Goal: Task Accomplishment & Management: Complete application form

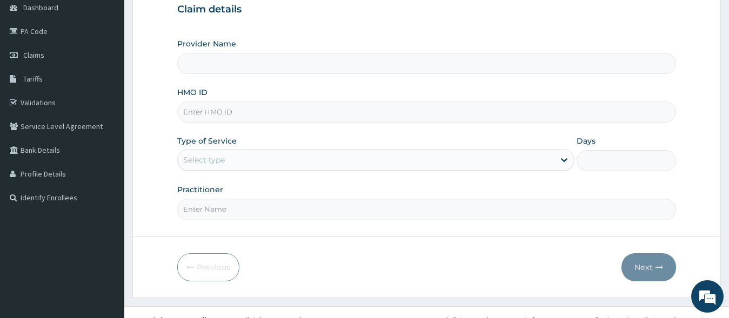
scroll to position [110, 0]
click at [212, 166] on div "Select type" at bounding box center [366, 159] width 377 height 17
click at [221, 161] on div "Select type" at bounding box center [204, 160] width 42 height 11
click at [54, 58] on link "Claims" at bounding box center [62, 55] width 124 height 24
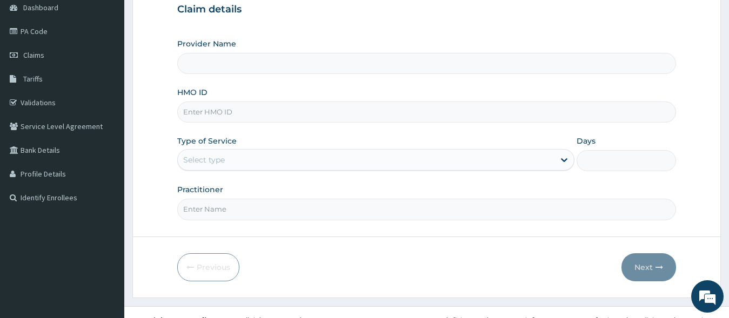
scroll to position [110, 0]
type input "Lanark Specialist Hospital"
type input "PFM/10099/B"
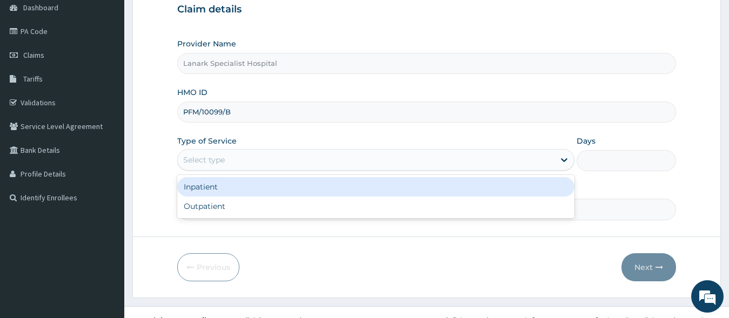
drag, startPoint x: 230, startPoint y: 161, endPoint x: 225, endPoint y: 186, distance: 25.9
click at [230, 164] on div "Select type" at bounding box center [366, 159] width 377 height 17
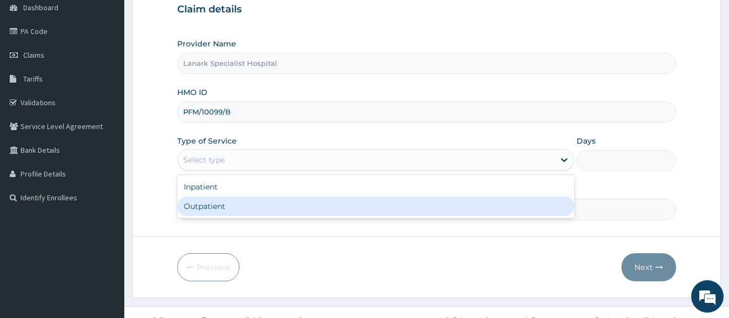
click at [222, 203] on div "Outpatient" at bounding box center [376, 206] width 398 height 19
type input "1"
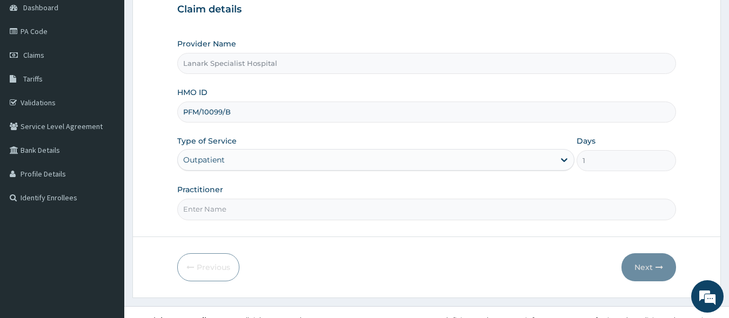
click at [224, 205] on input "Practitioner" at bounding box center [426, 209] width 499 height 21
type input "DR OYENIRAN"
click at [647, 270] on button "Next" at bounding box center [649, 267] width 55 height 28
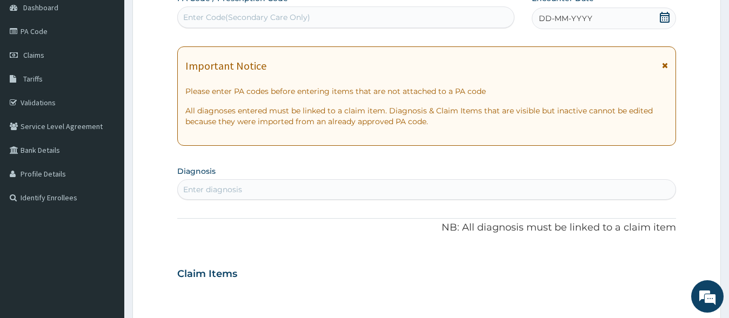
click at [665, 18] on icon at bounding box center [665, 17] width 10 height 11
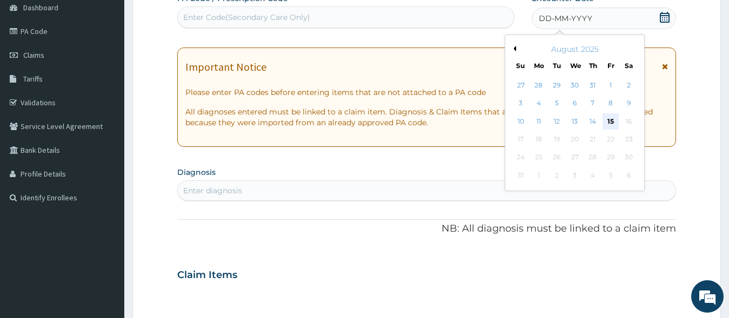
click at [611, 115] on div "15" at bounding box center [611, 122] width 16 height 16
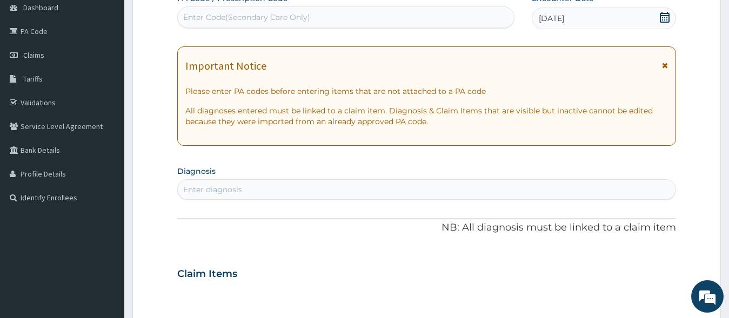
scroll to position [165, 0]
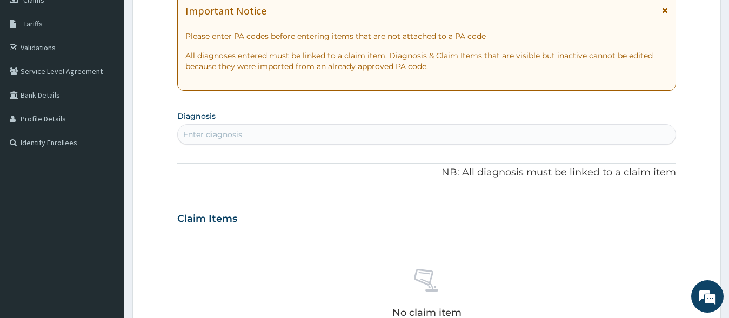
click at [293, 132] on div "Enter diagnosis" at bounding box center [427, 134] width 498 height 17
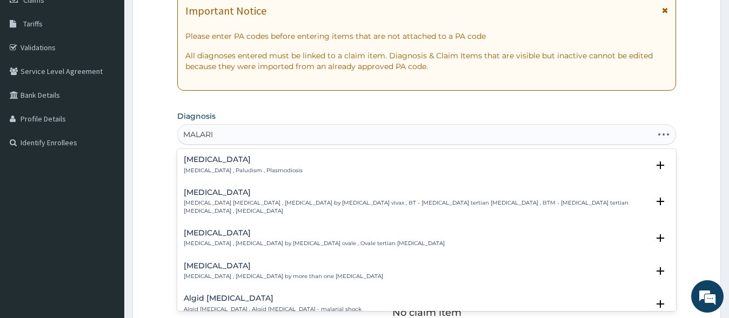
type input "MALARIA"
click at [199, 159] on h4 "Malaria" at bounding box center [243, 160] width 119 height 8
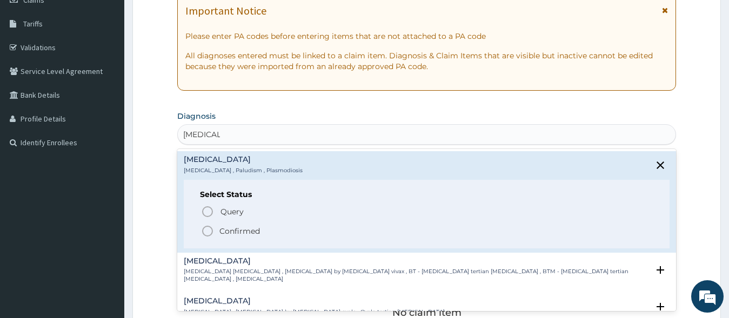
click at [211, 228] on circle "status option filled" at bounding box center [208, 231] width 10 height 10
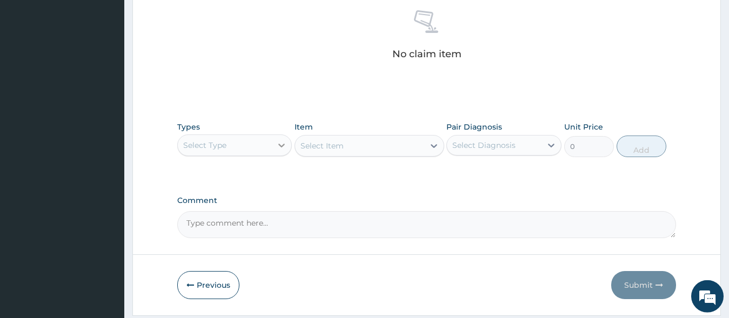
scroll to position [441, 0]
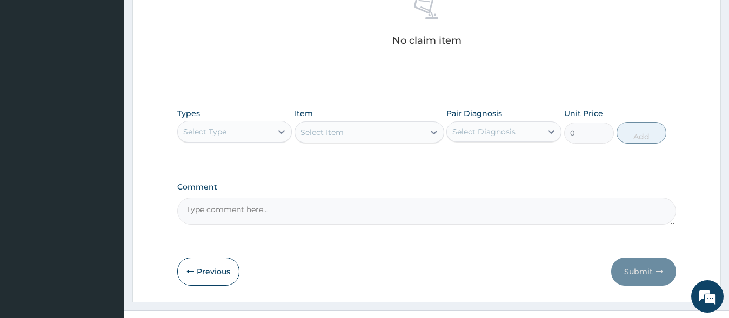
click at [363, 131] on div "Select Item" at bounding box center [370, 133] width 150 height 22
click at [229, 130] on div "Select Type" at bounding box center [225, 131] width 95 height 17
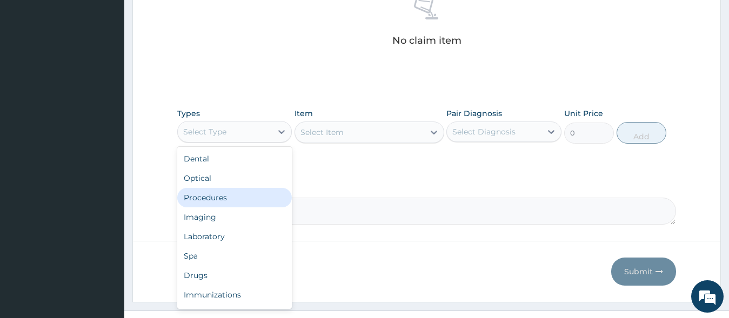
drag, startPoint x: 228, startPoint y: 197, endPoint x: 286, endPoint y: 157, distance: 70.5
click at [229, 195] on div "Procedures" at bounding box center [234, 197] width 115 height 19
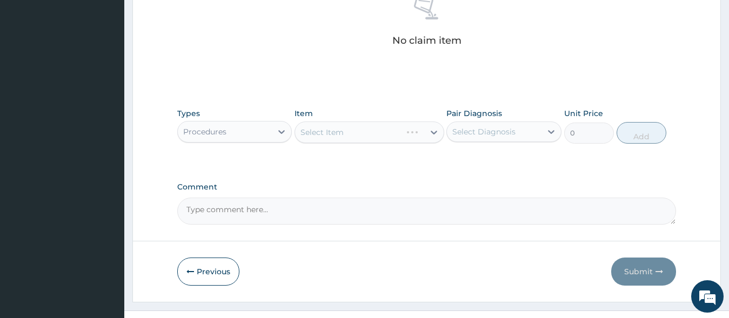
click at [349, 130] on div "Select Item" at bounding box center [370, 133] width 150 height 22
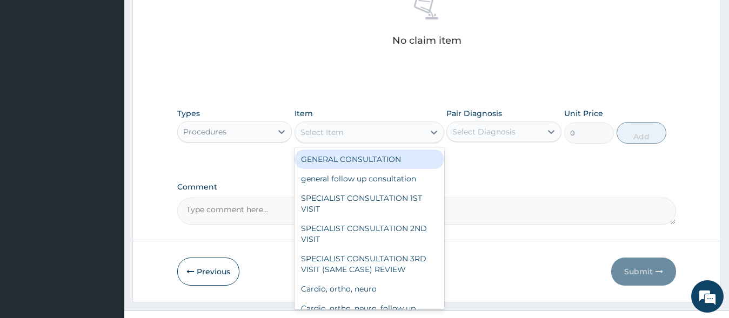
click at [349, 130] on div "Select Item" at bounding box center [359, 132] width 129 height 17
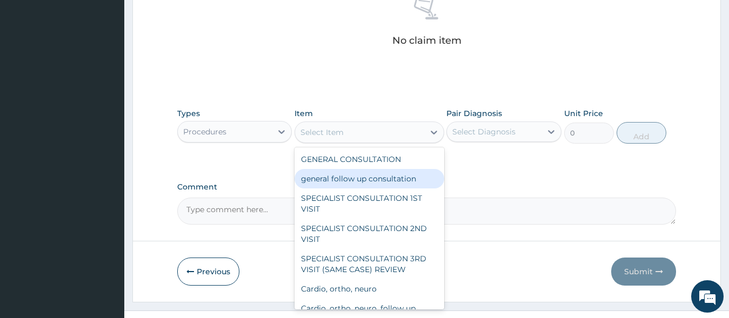
click at [355, 172] on div "general follow up consultation" at bounding box center [370, 178] width 150 height 19
type input "2125"
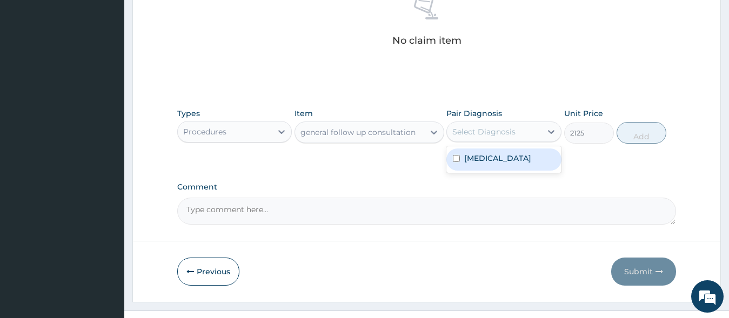
click at [502, 130] on div "Select Diagnosis" at bounding box center [483, 131] width 63 height 11
click at [495, 158] on div "Malaria" at bounding box center [503, 160] width 115 height 22
checkbox input "true"
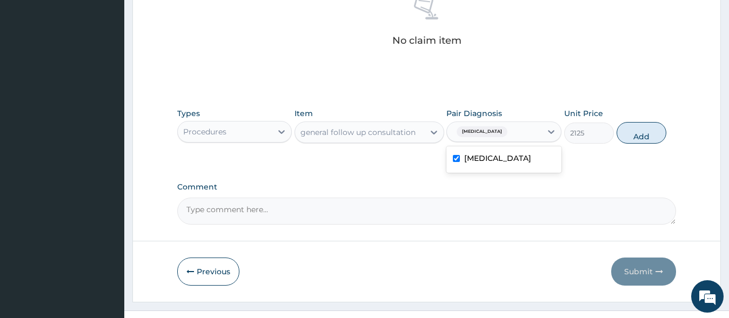
drag, startPoint x: 668, startPoint y: 141, endPoint x: 622, endPoint y: 128, distance: 47.2
click at [666, 140] on div "Types Procedures Item general follow up consultation Pair Diagnosis option Mala…" at bounding box center [426, 126] width 499 height 46
click at [636, 132] on button "Add" at bounding box center [642, 133] width 50 height 22
type input "0"
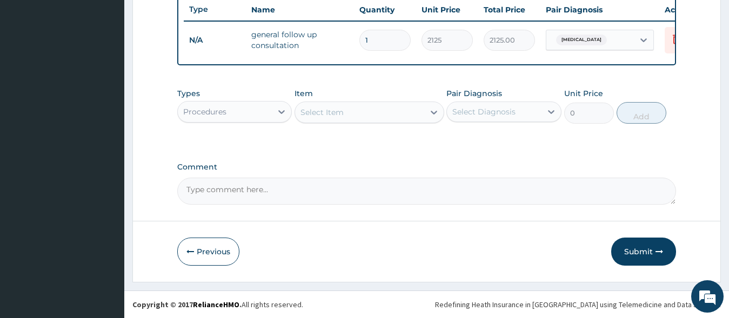
scroll to position [419, 0]
click at [256, 105] on div "Procedures" at bounding box center [225, 111] width 95 height 17
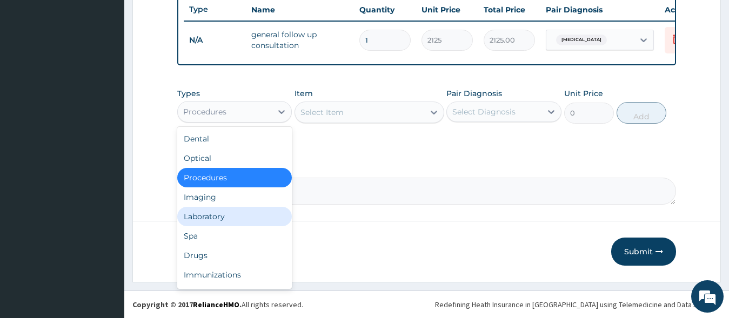
click at [219, 218] on div "Laboratory" at bounding box center [234, 216] width 115 height 19
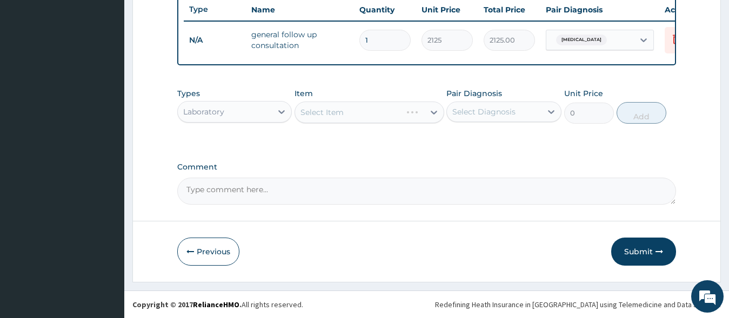
click at [363, 116] on div "Select Item" at bounding box center [370, 113] width 150 height 22
click at [366, 113] on div "Select Item" at bounding box center [370, 113] width 150 height 22
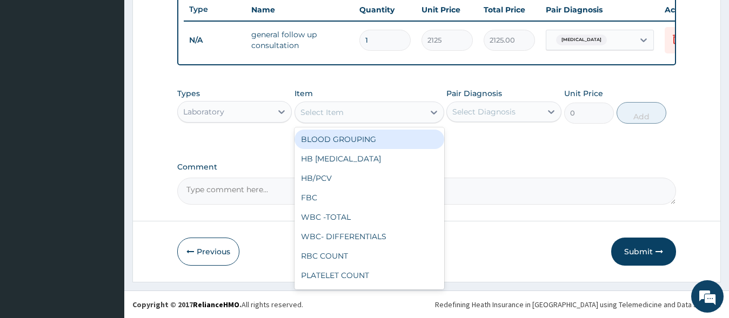
click at [366, 113] on div "Select Item" at bounding box center [359, 112] width 129 height 17
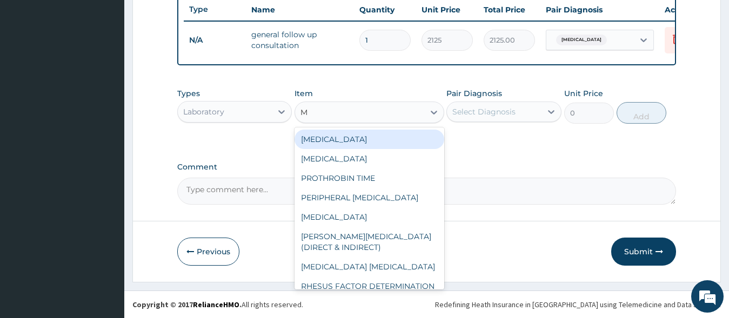
type input "MA"
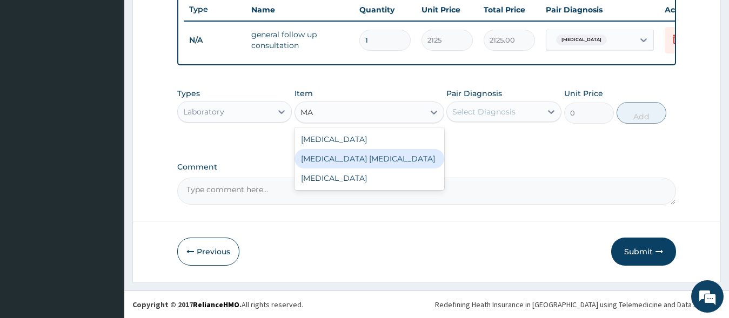
click at [359, 161] on div "MALARIA PARASITE" at bounding box center [370, 158] width 150 height 19
type input "1700"
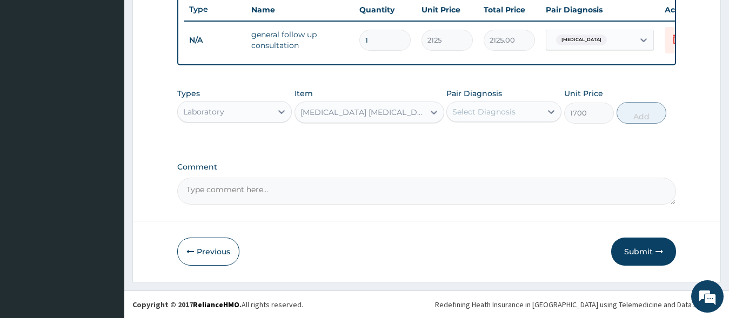
click at [484, 111] on div "Select Diagnosis" at bounding box center [483, 111] width 63 height 11
click at [477, 143] on label "Malaria" at bounding box center [497, 138] width 67 height 11
checkbox input "true"
click at [655, 114] on button "Add" at bounding box center [642, 113] width 50 height 22
type input "0"
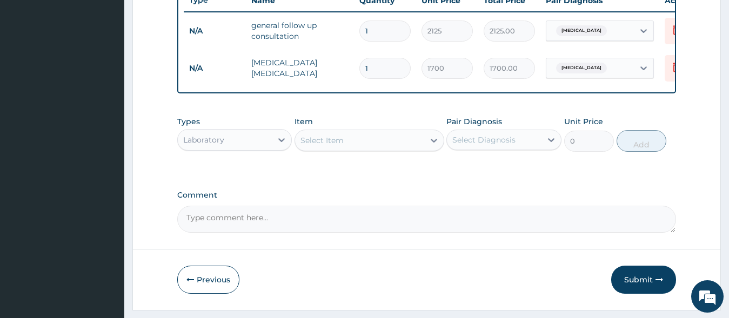
click at [258, 149] on div "Laboratory" at bounding box center [225, 139] width 95 height 17
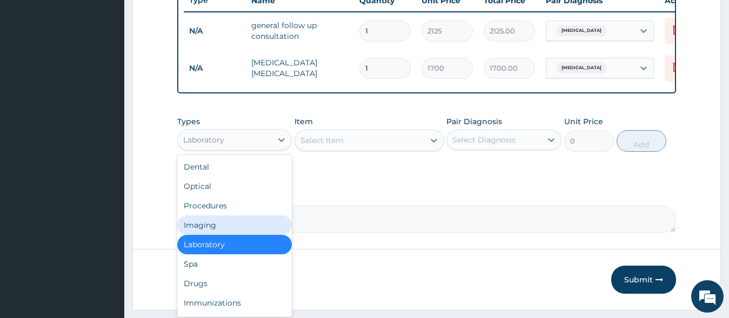
scroll to position [37, 0]
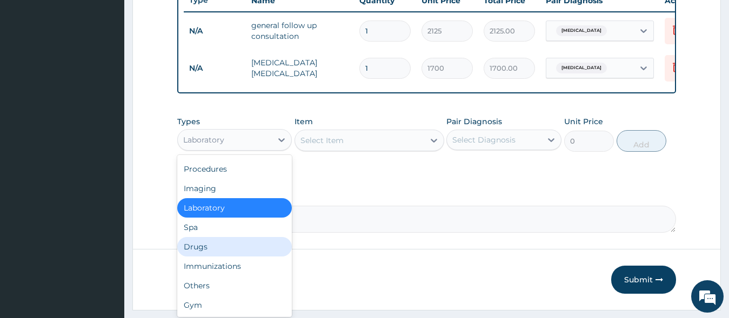
click at [213, 257] on div "Drugs" at bounding box center [234, 246] width 115 height 19
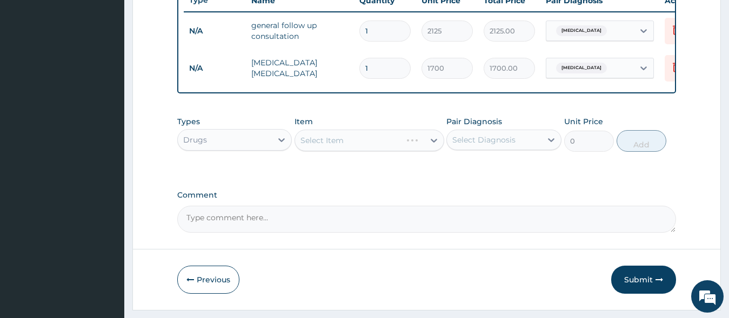
click at [343, 151] on div "Select Item" at bounding box center [370, 141] width 150 height 22
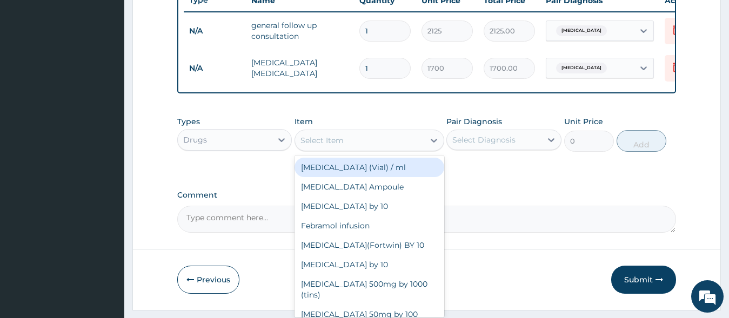
click at [343, 146] on div "Select Item" at bounding box center [322, 140] width 43 height 11
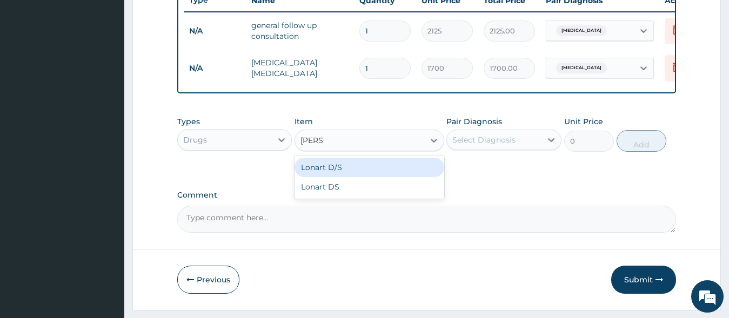
type input "LONAR"
click at [377, 170] on div "Lonart D/S" at bounding box center [370, 167] width 150 height 19
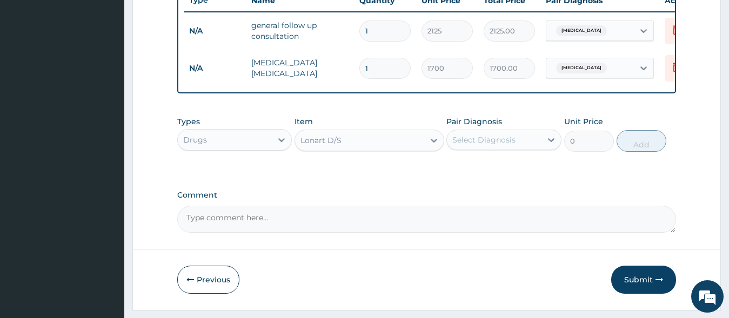
type input "450"
click at [491, 145] on div "Select Diagnosis" at bounding box center [483, 140] width 63 height 11
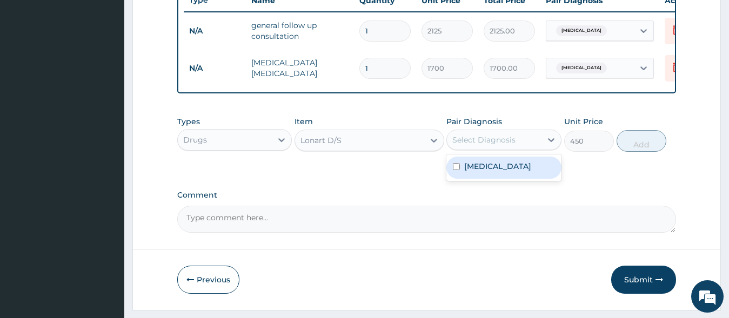
click at [498, 177] on div "Malaria" at bounding box center [503, 168] width 115 height 22
checkbox input "true"
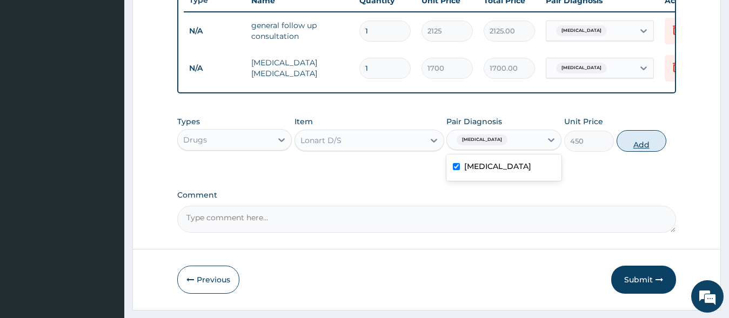
click at [657, 152] on button "Add" at bounding box center [642, 141] width 50 height 22
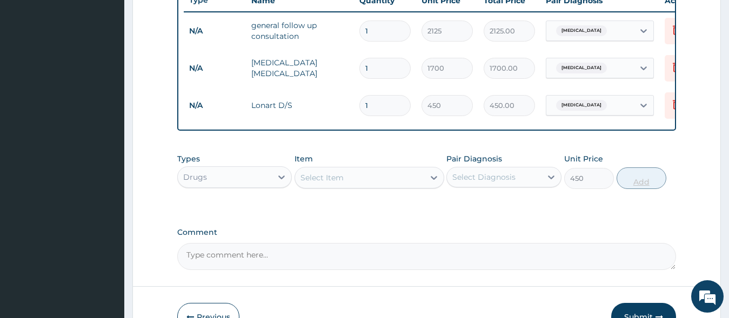
type input "0"
type input "2"
type input "900.00"
type input "3"
type input "1350.00"
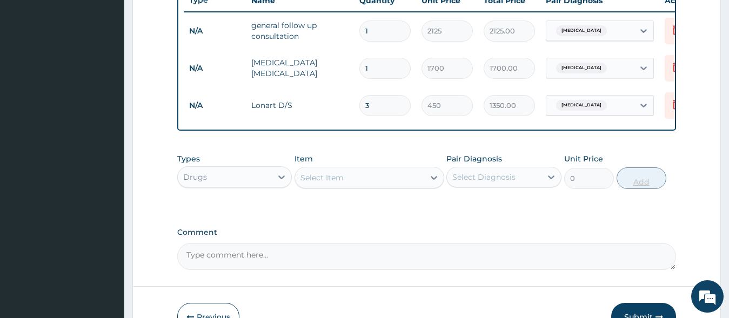
type input "4"
type input "1800.00"
type input "5"
type input "2250.00"
type input "6"
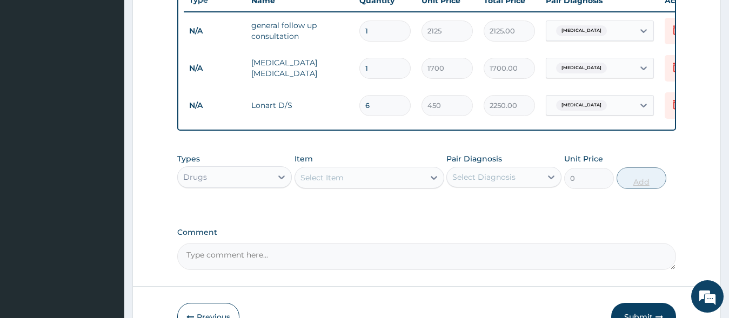
type input "2700.00"
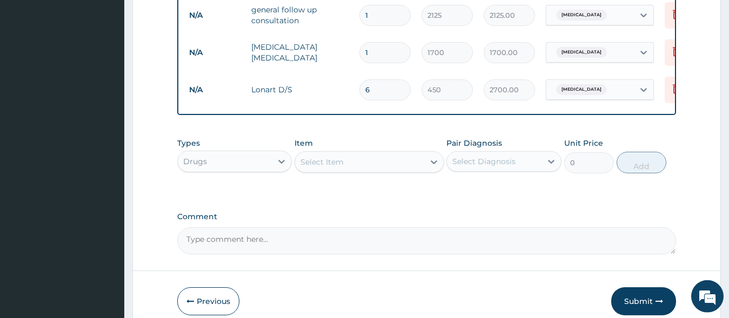
scroll to position [474, 0]
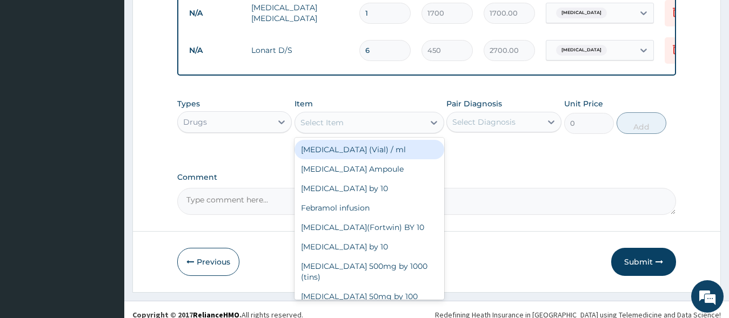
click at [359, 130] on div "Select Item" at bounding box center [359, 122] width 129 height 17
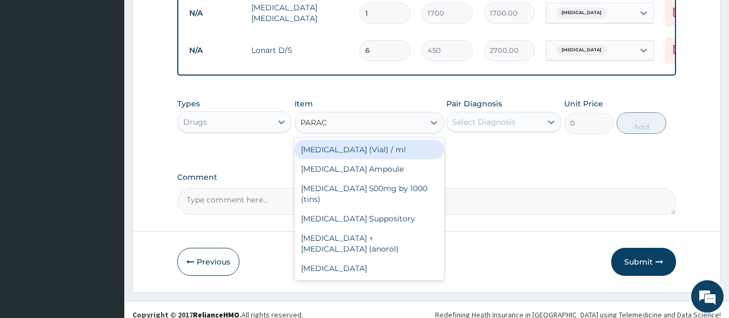
type input "PARACE"
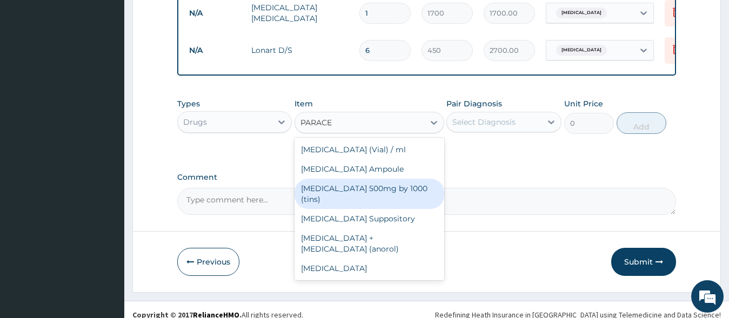
click at [377, 195] on div "Paracetamol 500mg by 1000 (tins)" at bounding box center [370, 194] width 150 height 30
type input "30"
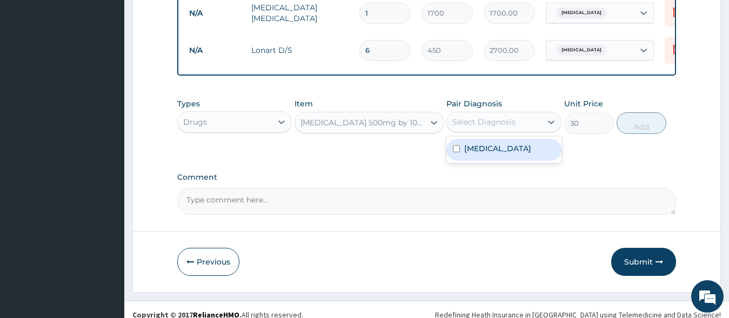
click at [476, 128] on div "Select Diagnosis" at bounding box center [483, 122] width 63 height 11
click at [478, 161] on div "Malaria" at bounding box center [503, 150] width 115 height 22
checkbox input "true"
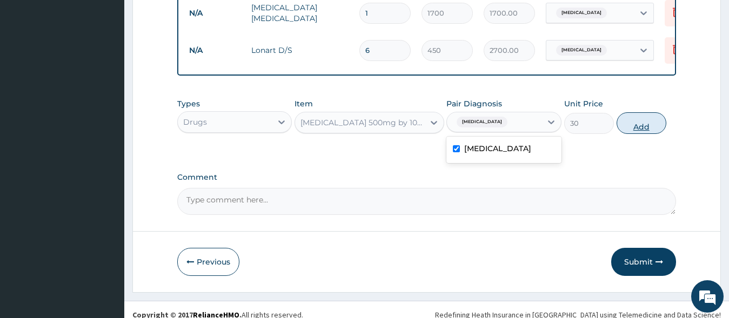
click at [637, 134] on button "Add" at bounding box center [642, 123] width 50 height 22
type input "0"
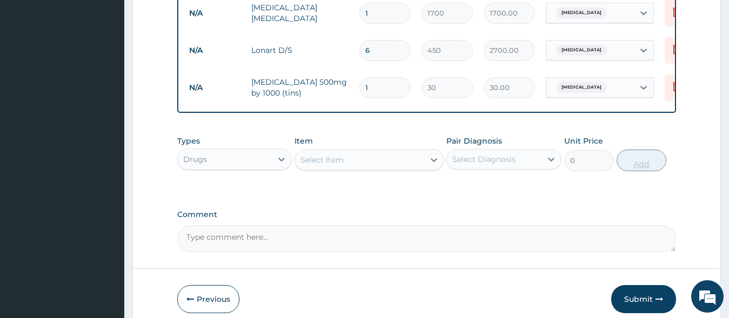
type input "18"
type input "540.00"
type input "18"
click at [634, 304] on button "Submit" at bounding box center [643, 299] width 65 height 28
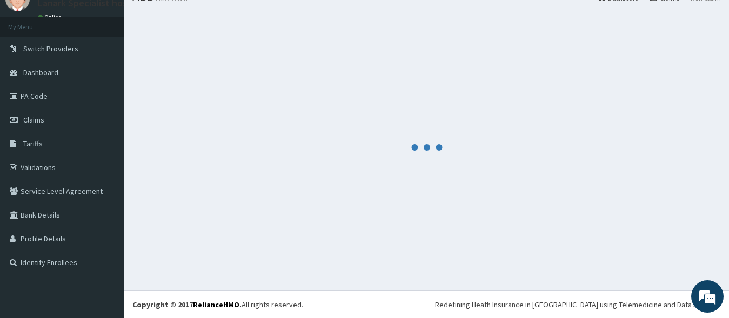
scroll to position [45, 0]
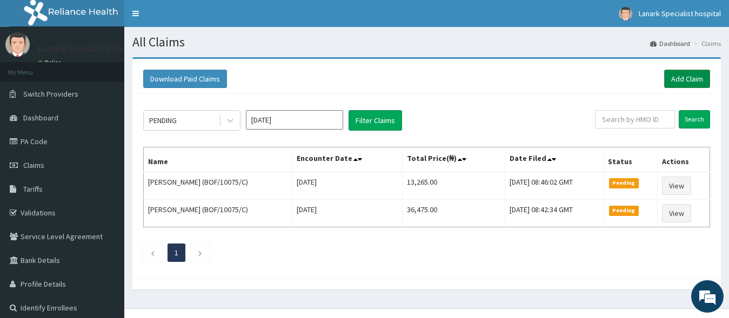
click at [688, 84] on link "Add Claim" at bounding box center [687, 79] width 46 height 18
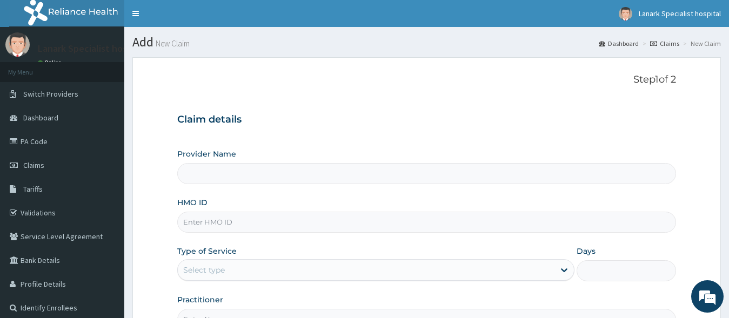
type input "Lanark Specialist Hospital"
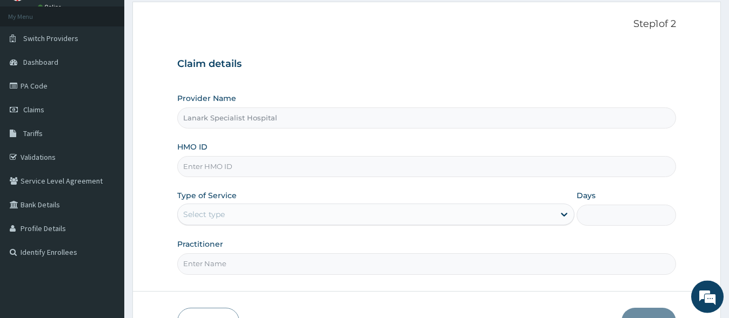
scroll to position [110, 0]
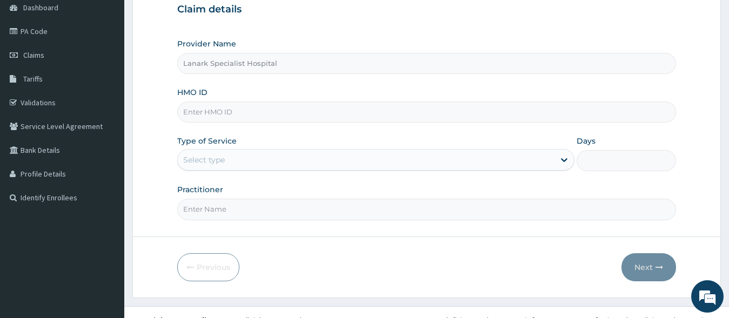
click at [322, 108] on input "HMO ID" at bounding box center [426, 112] width 499 height 21
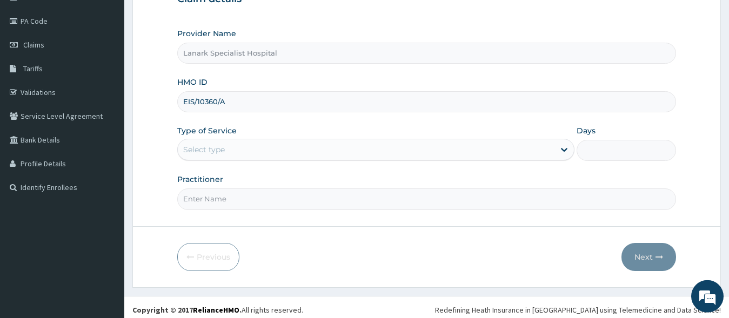
scroll to position [126, 0]
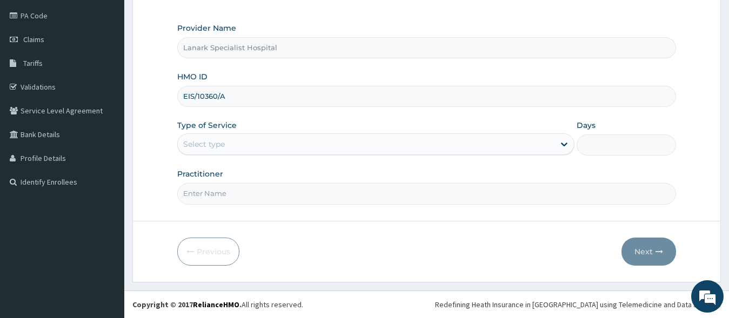
type input "EIS/10360/A"
click at [208, 142] on div "Select type" at bounding box center [204, 144] width 42 height 11
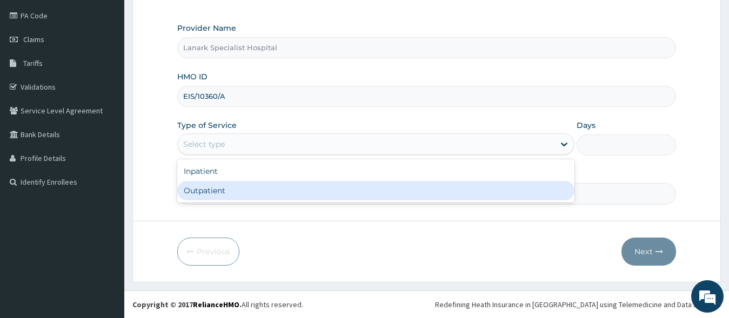
click at [206, 191] on div "Outpatient" at bounding box center [376, 190] width 398 height 19
type input "1"
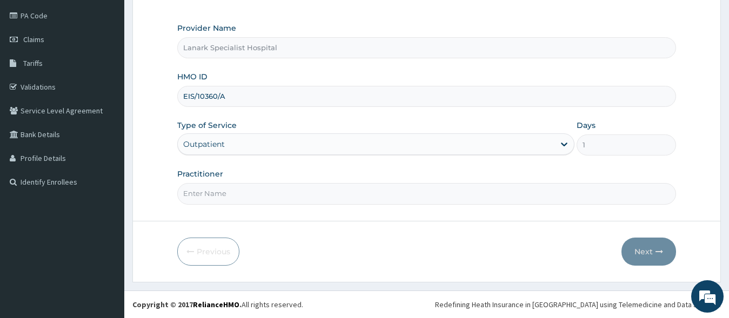
drag, startPoint x: 211, startPoint y: 178, endPoint x: 211, endPoint y: 187, distance: 9.2
click at [211, 178] on label "Practitioner" at bounding box center [200, 174] width 46 height 11
click at [211, 183] on input "Practitioner" at bounding box center [426, 193] width 499 height 21
click at [211, 189] on input "Practitioner" at bounding box center [426, 193] width 499 height 21
type input "[PERSON_NAME]"
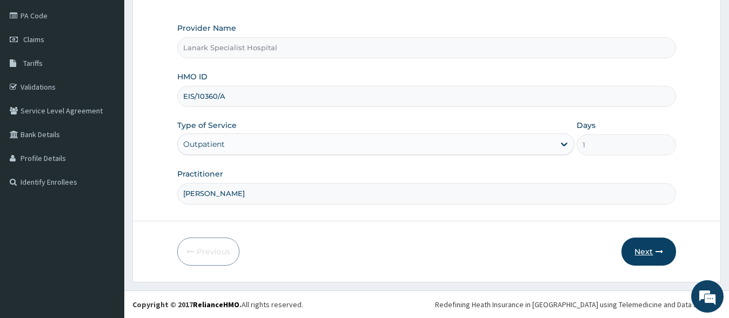
click at [631, 245] on button "Next" at bounding box center [649, 252] width 55 height 28
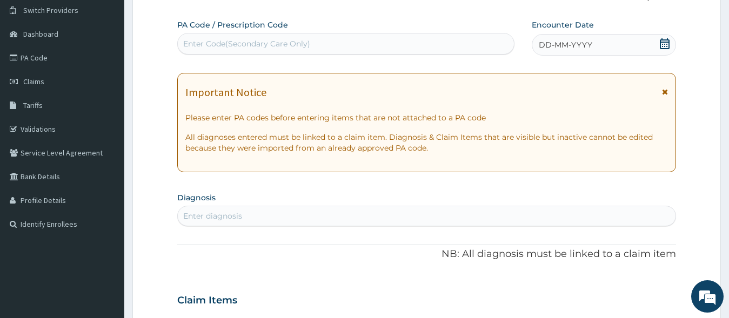
scroll to position [71, 0]
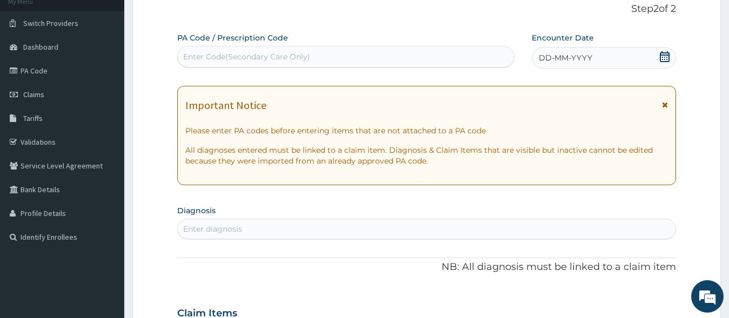
click at [660, 56] on icon at bounding box center [664, 56] width 11 height 11
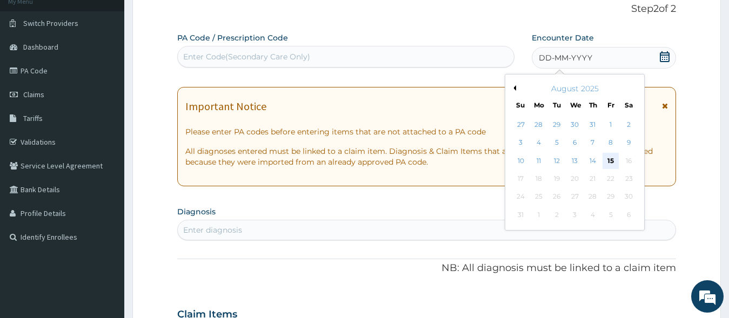
click at [611, 162] on div "15" at bounding box center [611, 161] width 16 height 16
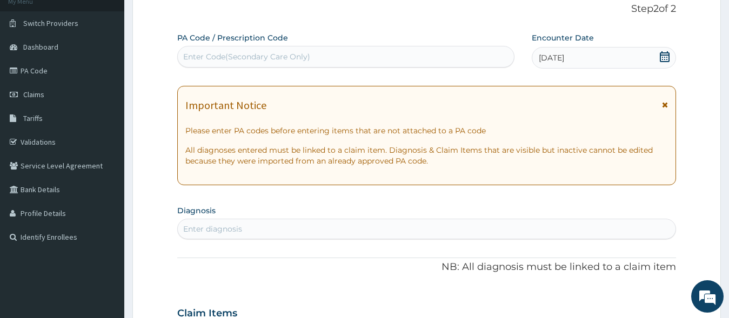
click at [268, 237] on div "Enter diagnosis" at bounding box center [427, 229] width 498 height 17
click at [270, 232] on div "Enter diagnosis" at bounding box center [427, 229] width 498 height 17
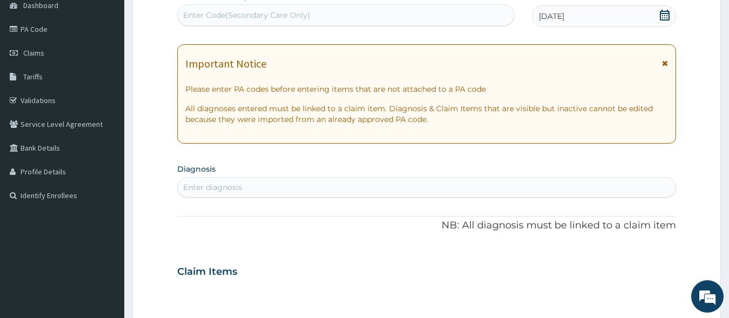
scroll to position [126, 0]
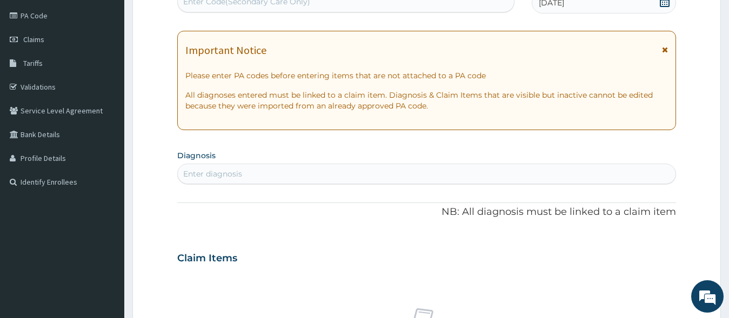
click at [255, 177] on div "Enter diagnosis" at bounding box center [427, 173] width 498 height 17
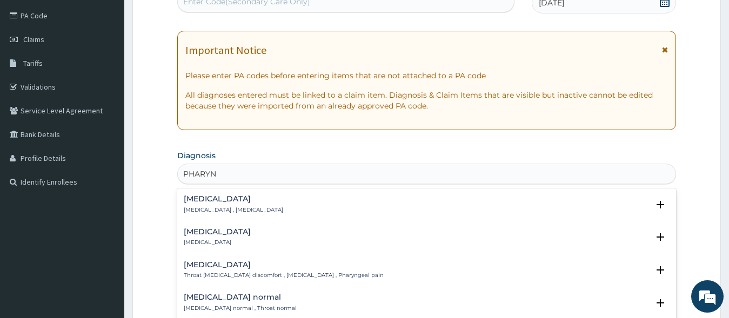
type input "PHARYNG"
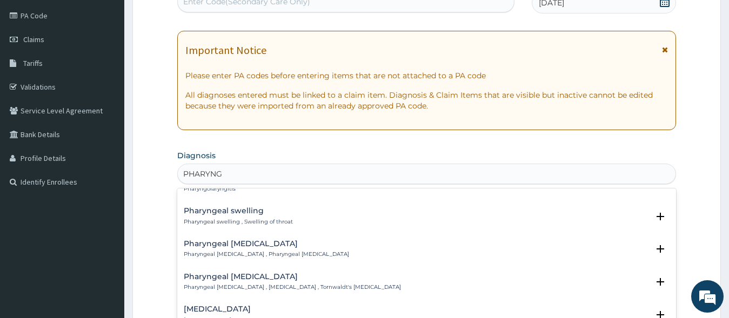
scroll to position [700, 0]
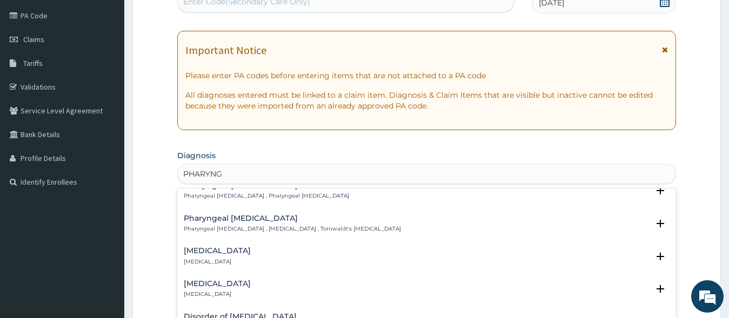
click at [234, 291] on p "[MEDICAL_DATA]" at bounding box center [217, 295] width 67 height 8
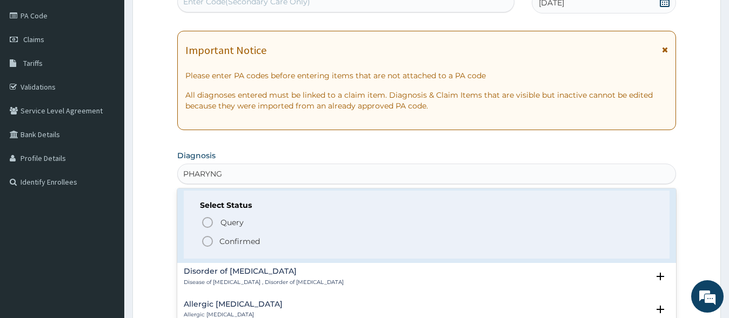
scroll to position [817, 0]
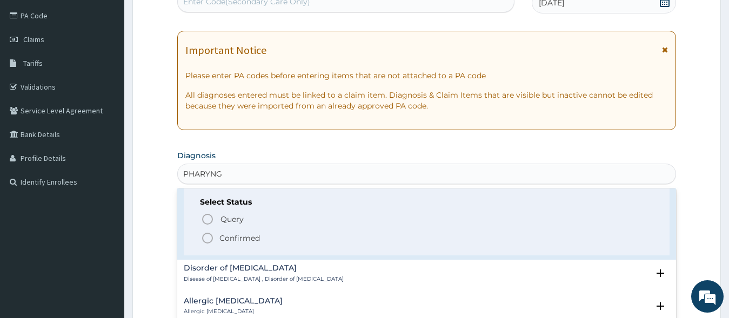
click at [210, 232] on icon "status option filled" at bounding box center [207, 238] width 13 height 13
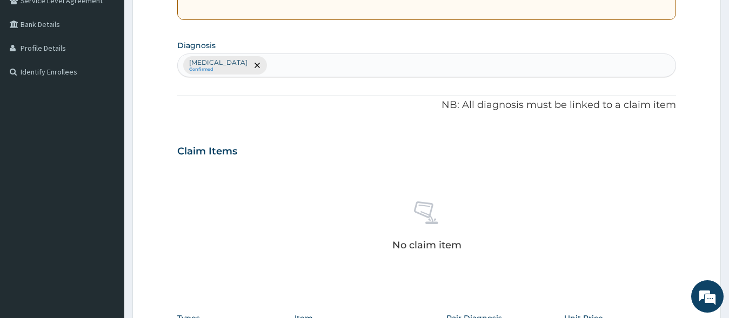
scroll to position [402, 0]
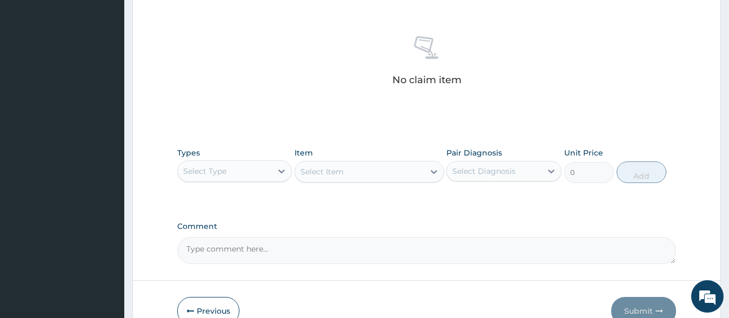
click at [332, 167] on div "Select Item" at bounding box center [370, 172] width 150 height 22
click at [225, 174] on div "Select Type" at bounding box center [204, 171] width 43 height 11
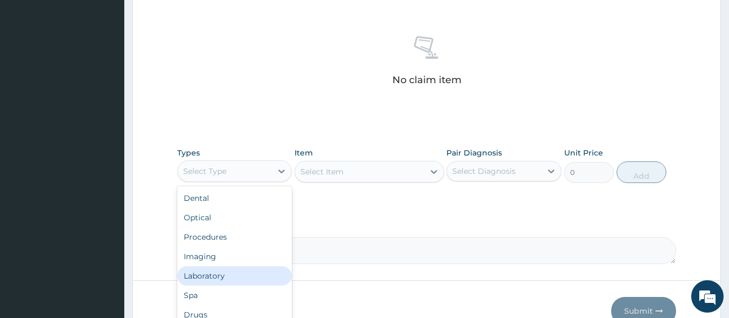
scroll to position [37, 0]
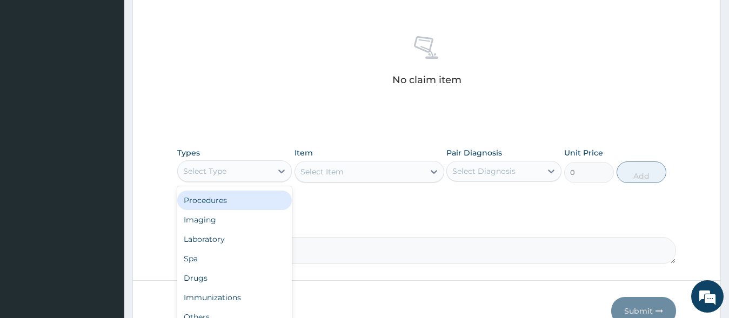
click at [220, 204] on div "Procedures" at bounding box center [234, 200] width 115 height 19
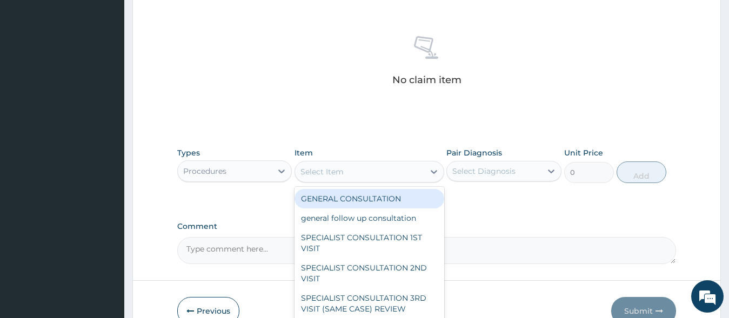
click at [339, 170] on div "Select Item" at bounding box center [322, 171] width 43 height 11
click at [340, 199] on div "GENERAL CONSULTATION" at bounding box center [370, 198] width 150 height 19
type input "1700"
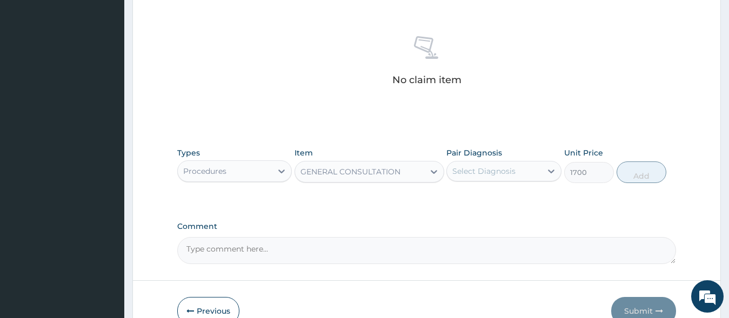
click at [506, 169] on div "Select Diagnosis" at bounding box center [483, 171] width 63 height 11
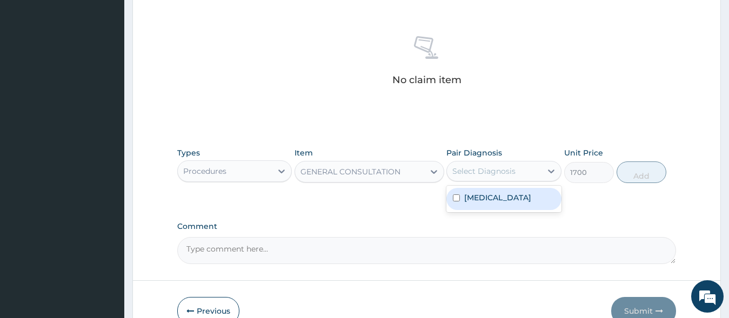
click at [498, 194] on label "[MEDICAL_DATA]" at bounding box center [497, 197] width 67 height 11
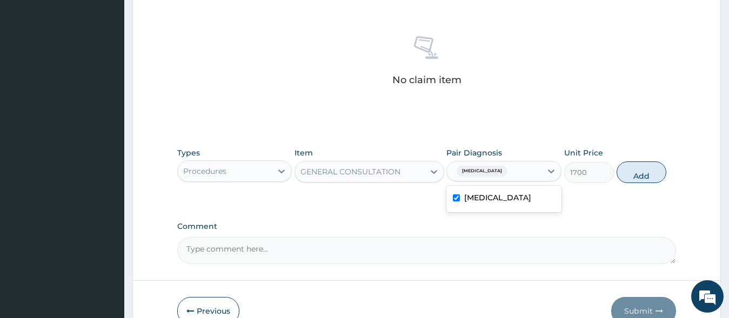
checkbox input "true"
click at [646, 169] on button "Add" at bounding box center [642, 173] width 50 height 22
type input "0"
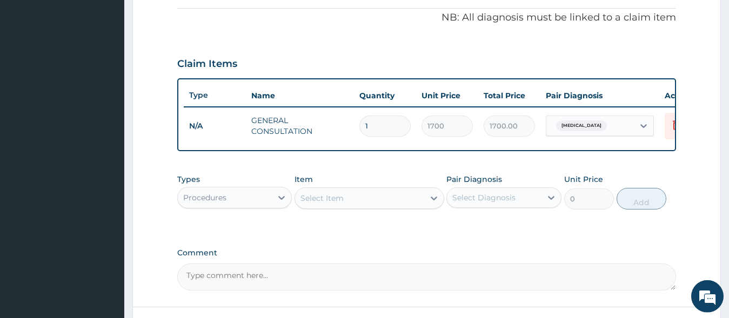
scroll to position [419, 0]
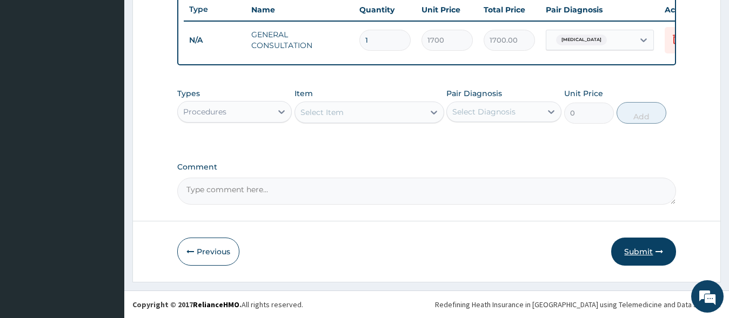
click at [630, 253] on button "Submit" at bounding box center [643, 252] width 65 height 28
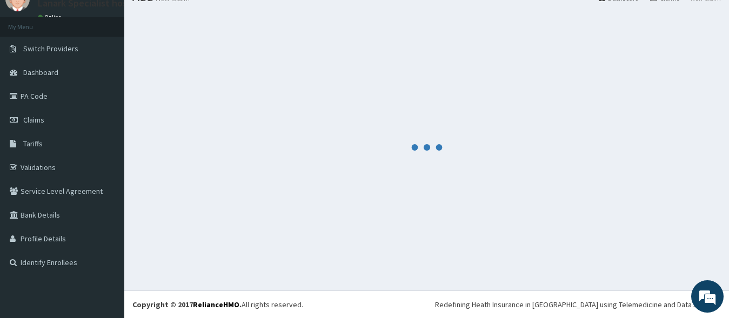
scroll to position [45, 0]
